Goal: Information Seeking & Learning: Learn about a topic

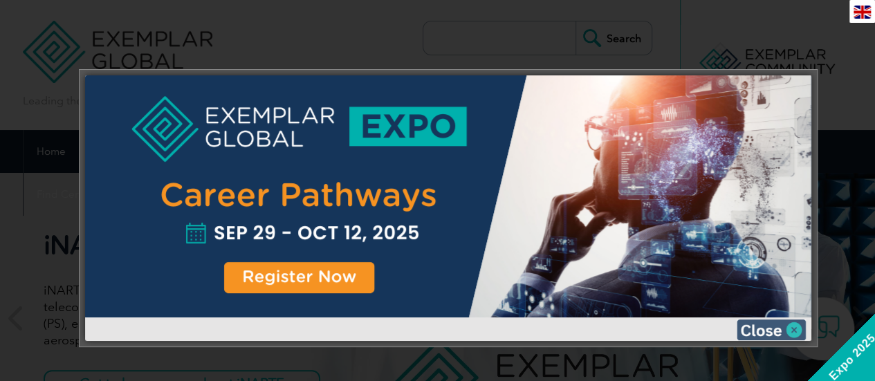
click at [792, 327] on img at bounding box center [770, 329] width 69 height 21
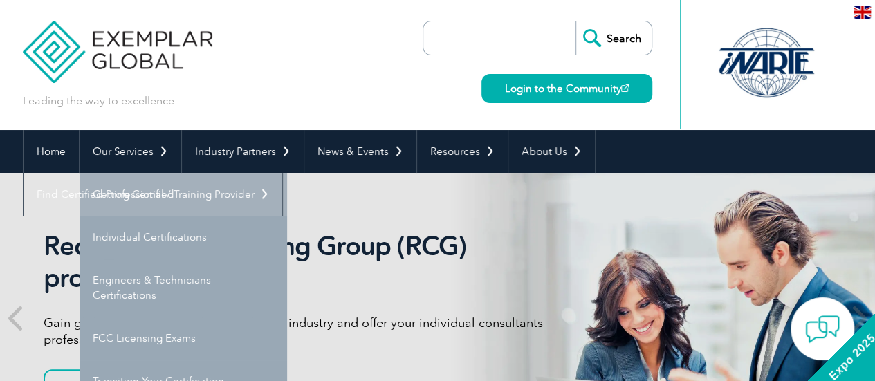
click at [151, 190] on link "Getting Certified" at bounding box center [183, 194] width 207 height 43
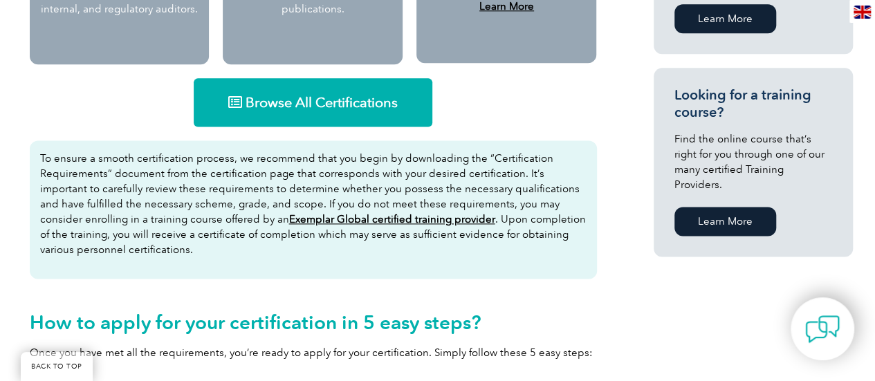
scroll to position [885, 0]
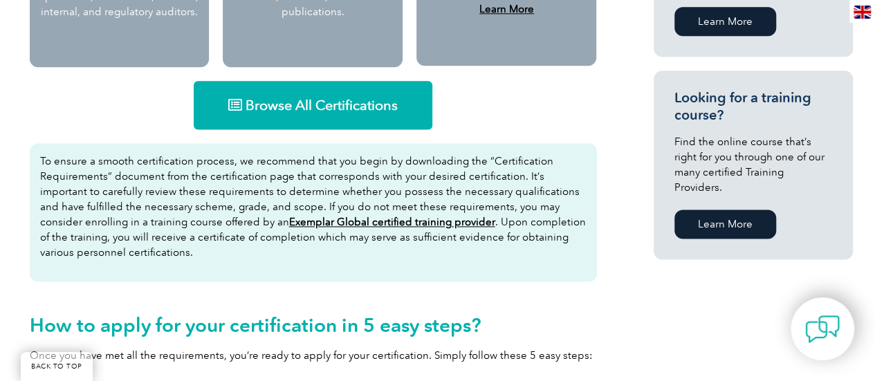
click at [343, 112] on span "Browse All Certifications" at bounding box center [321, 105] width 152 height 14
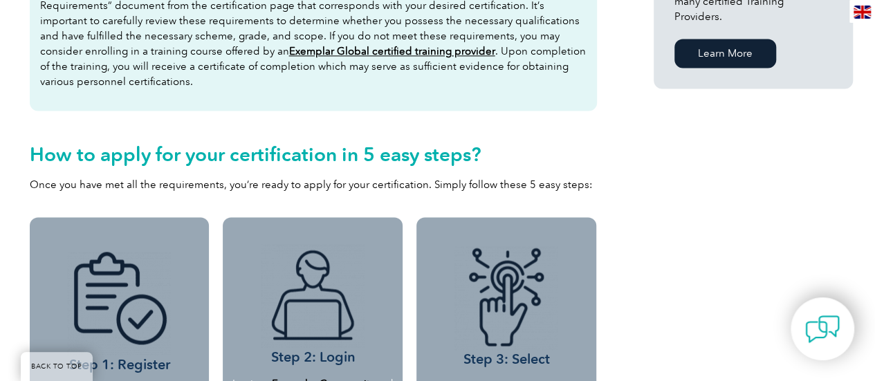
scroll to position [1057, 0]
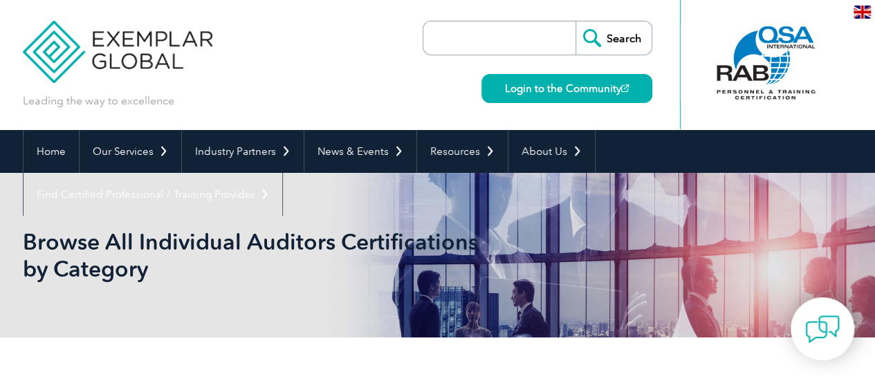
click at [498, 26] on input "search" at bounding box center [502, 37] width 145 height 33
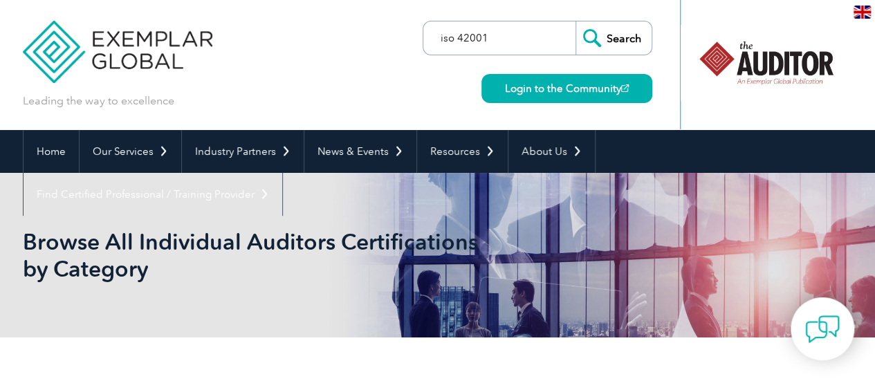
type input "iso 42001"
click at [575, 21] on input "Search" at bounding box center [613, 37] width 76 height 33
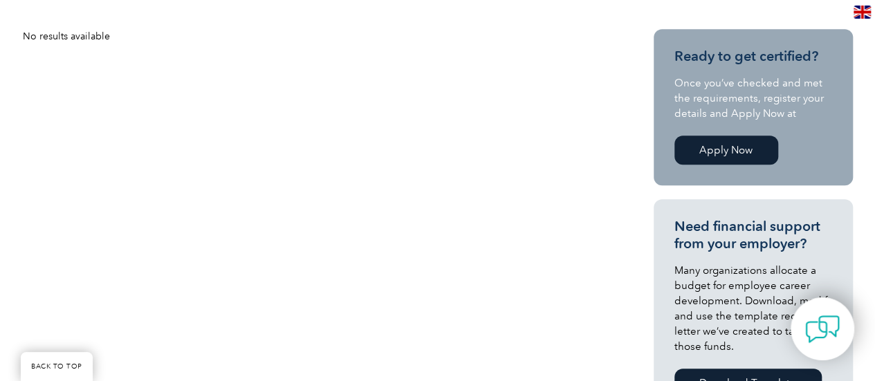
scroll to position [355, 0]
